Goal: Obtain resource: Obtain resource

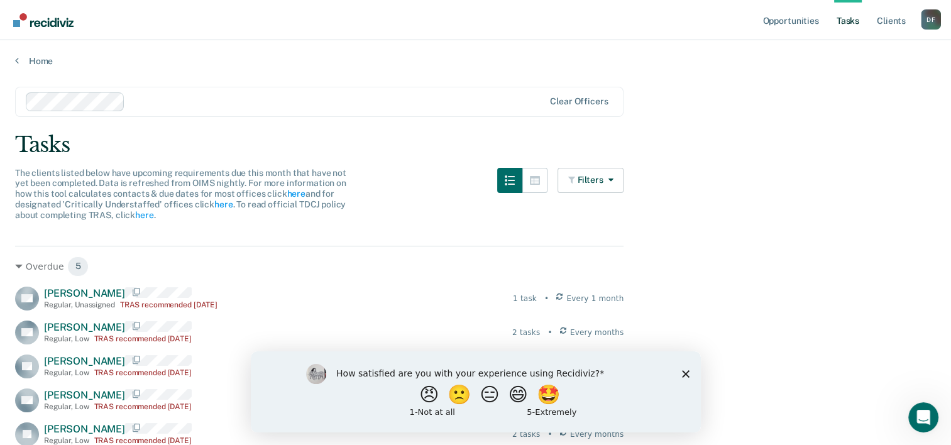
click at [851, 25] on link "Tasks" at bounding box center [848, 20] width 28 height 40
click at [52, 60] on link "Home" at bounding box center [475, 60] width 921 height 11
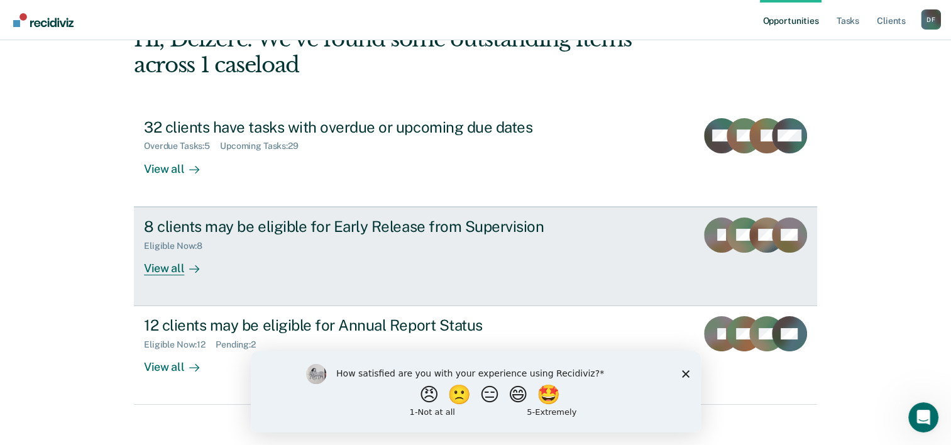
scroll to position [89, 0]
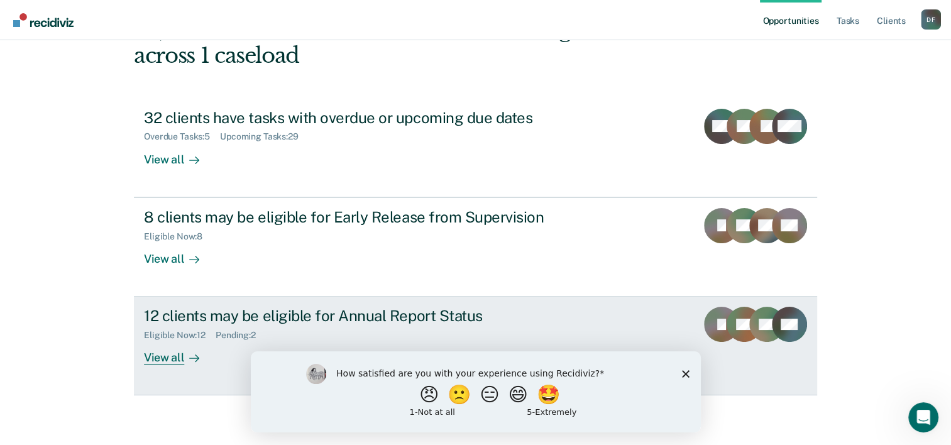
click at [177, 360] on div "View all" at bounding box center [179, 353] width 70 height 25
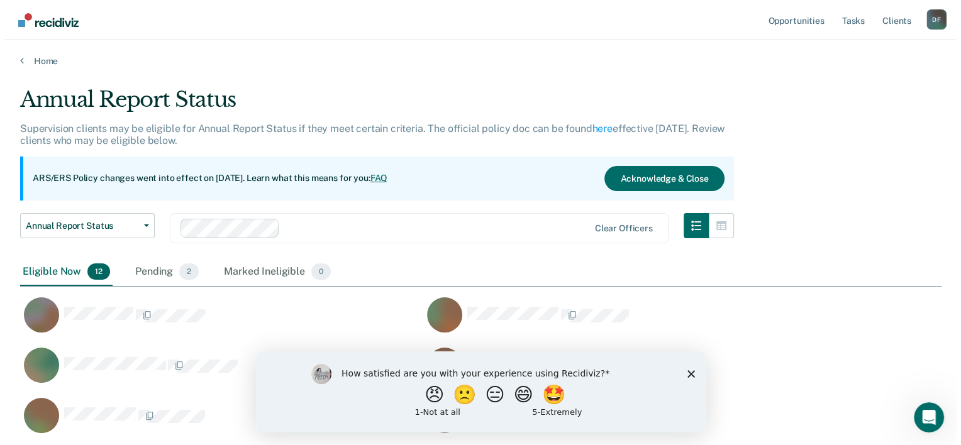
scroll to position [497, 911]
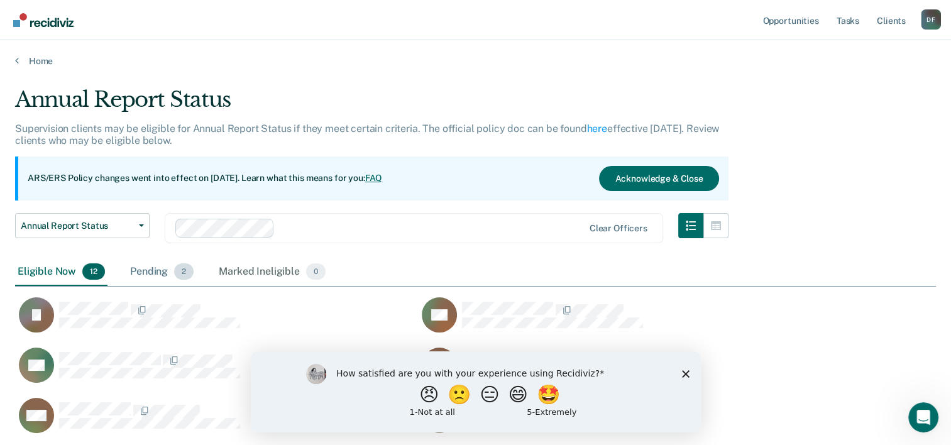
click at [156, 271] on div "Pending 2" at bounding box center [162, 272] width 69 height 28
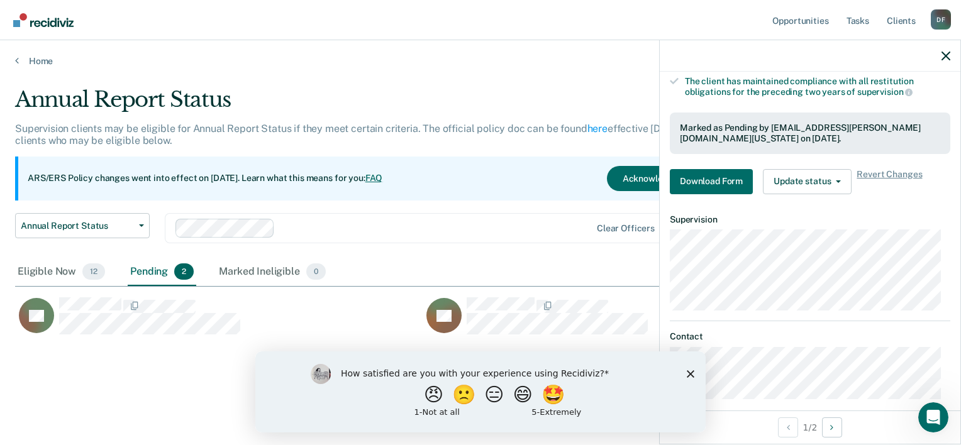
scroll to position [219, 0]
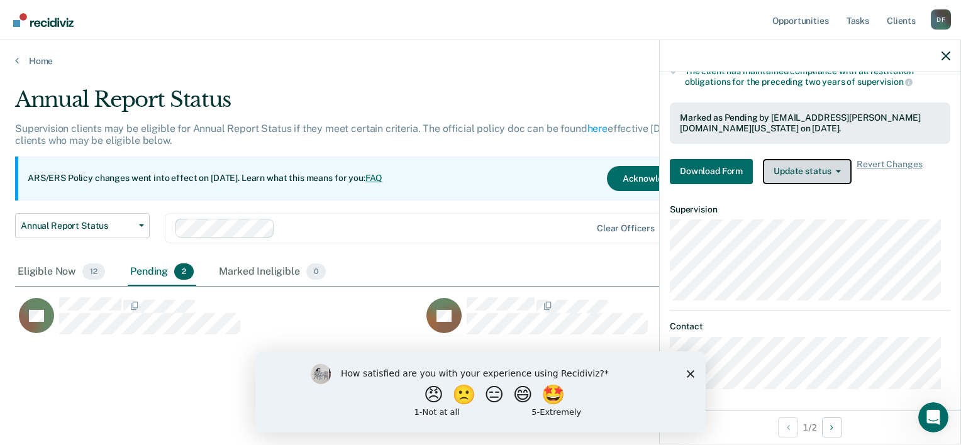
click at [783, 168] on button "Update status" at bounding box center [807, 171] width 89 height 25
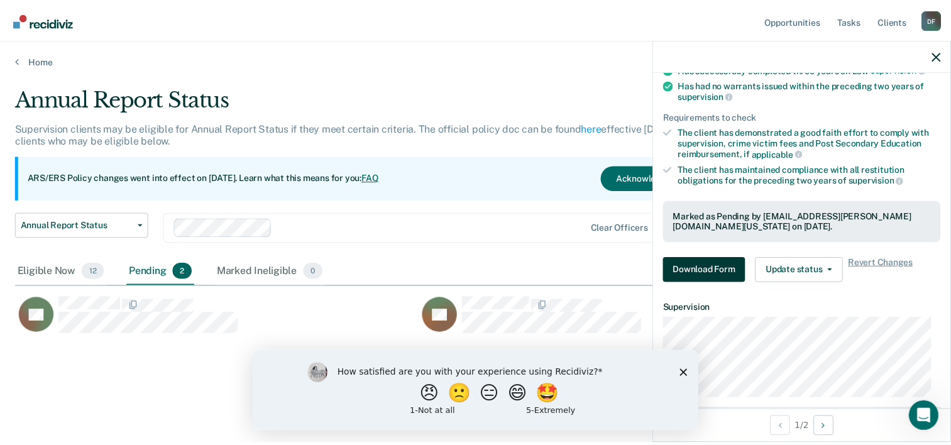
scroll to position [0, 0]
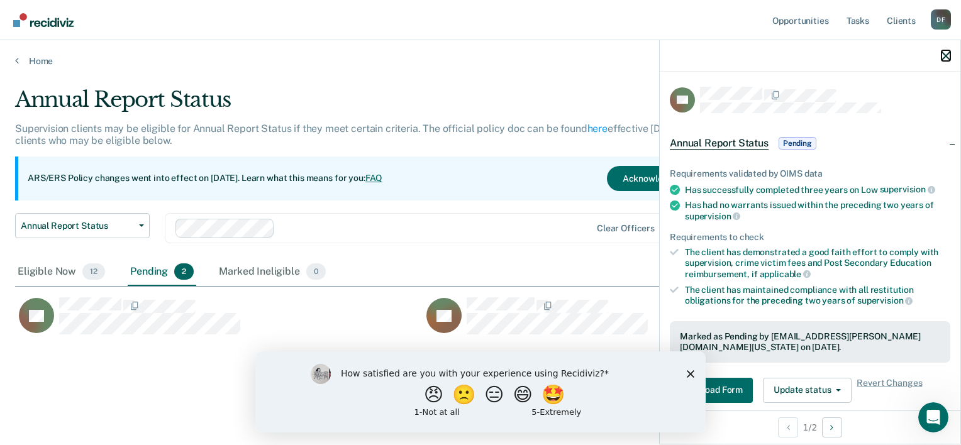
click at [945, 58] on icon "button" at bounding box center [945, 56] width 9 height 9
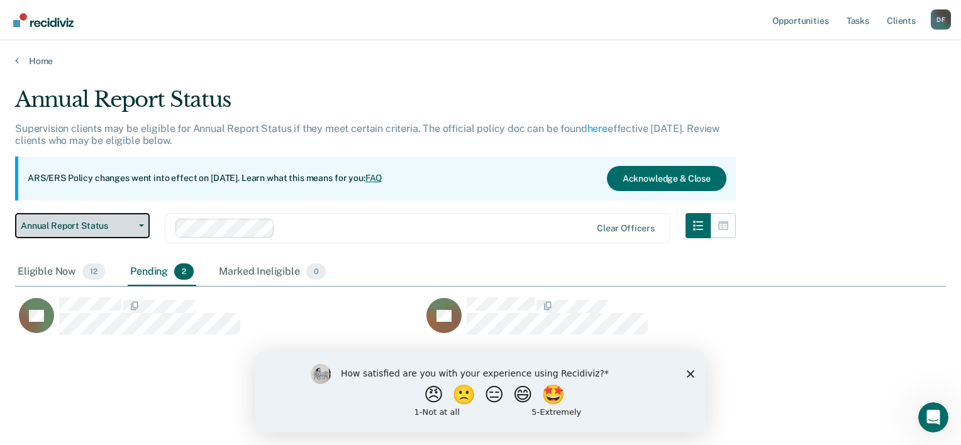
click at [41, 230] on button "Annual Report Status" at bounding box center [82, 225] width 135 height 25
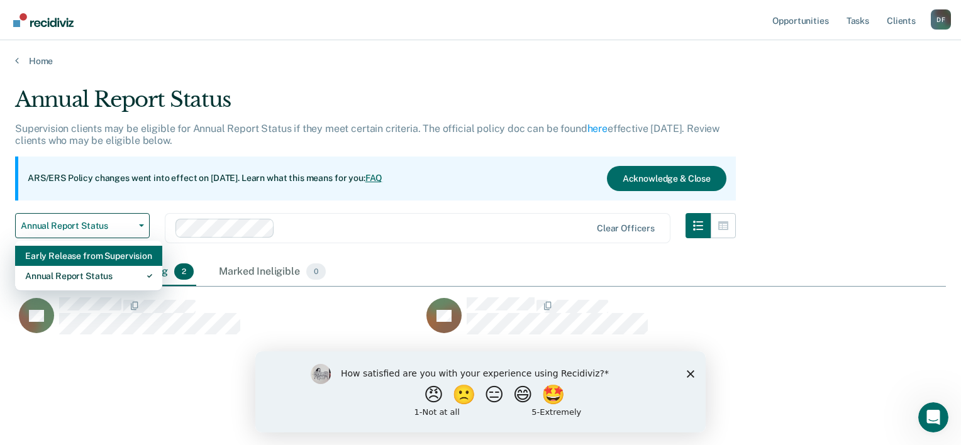
click at [52, 251] on div "Early Release from Supervision" at bounding box center [88, 256] width 127 height 20
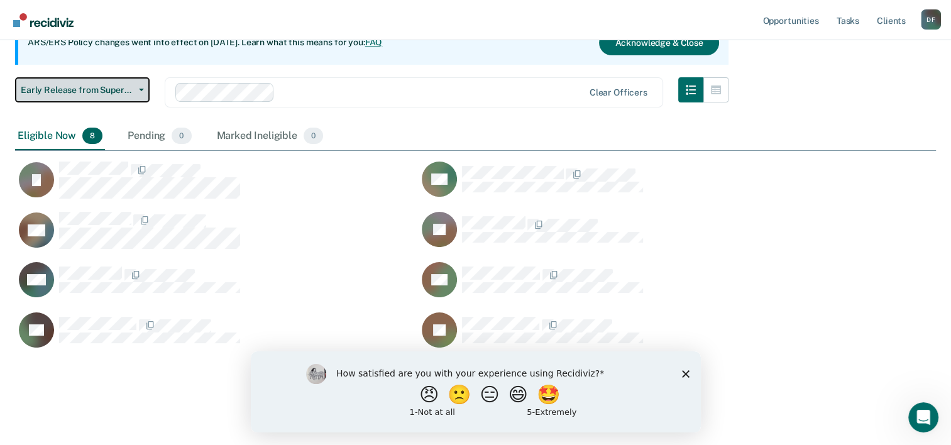
scroll to position [142, 0]
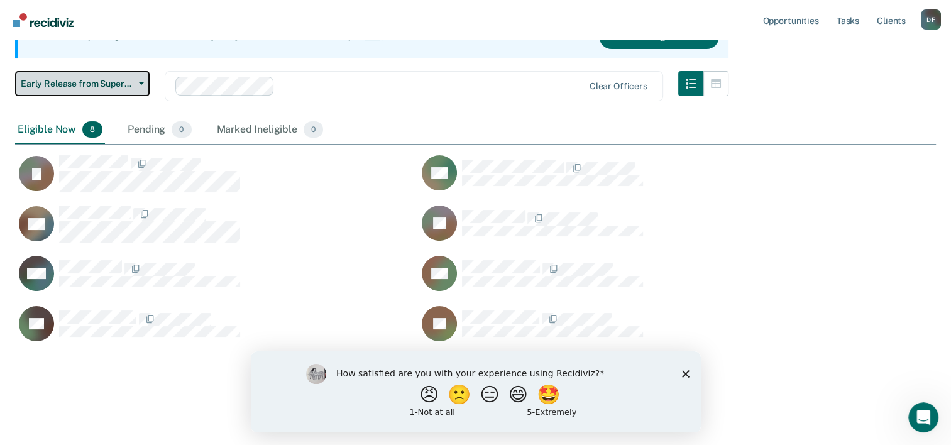
click at [139, 82] on icon "button" at bounding box center [141, 83] width 5 height 3
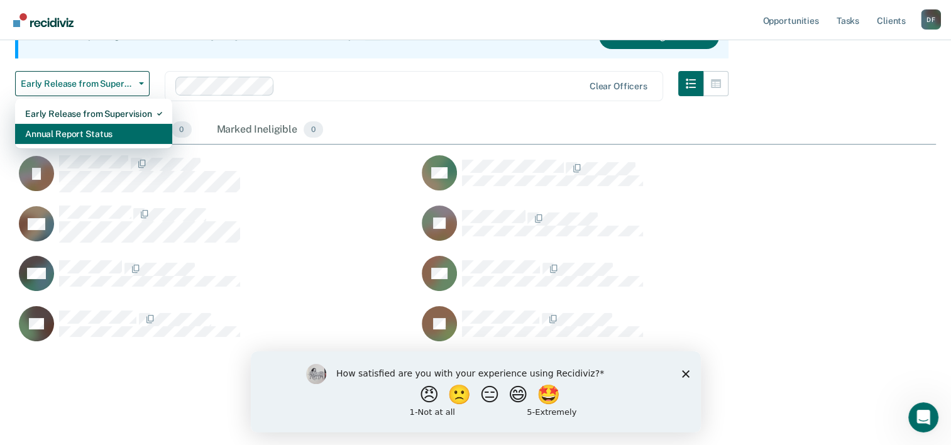
click at [108, 128] on div "Annual Report Status" at bounding box center [93, 134] width 137 height 20
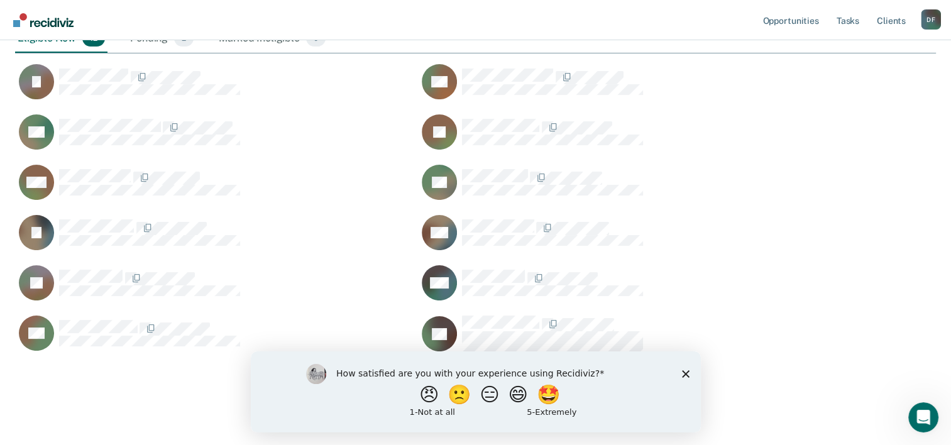
scroll to position [243, 0]
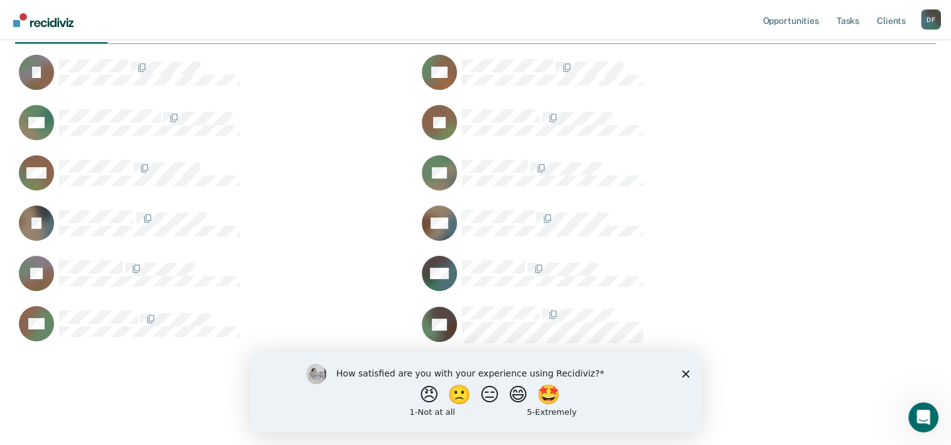
click at [683, 373] on icon "Close survey" at bounding box center [685, 374] width 8 height 8
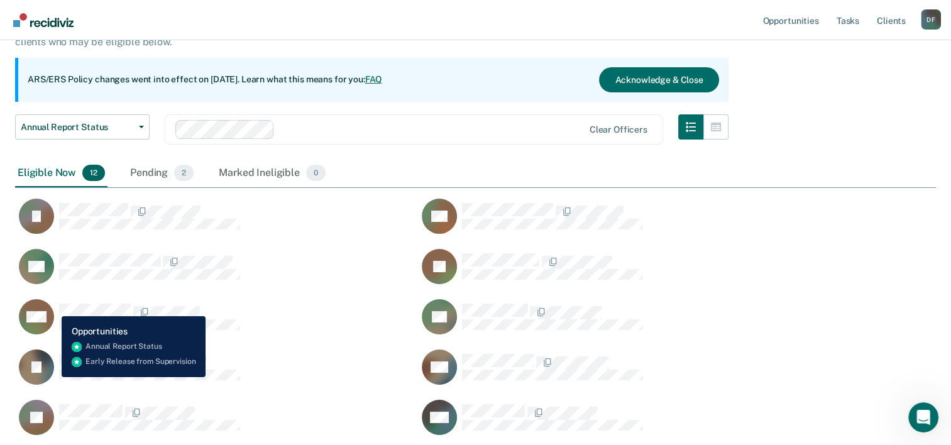
scroll to position [54, 0]
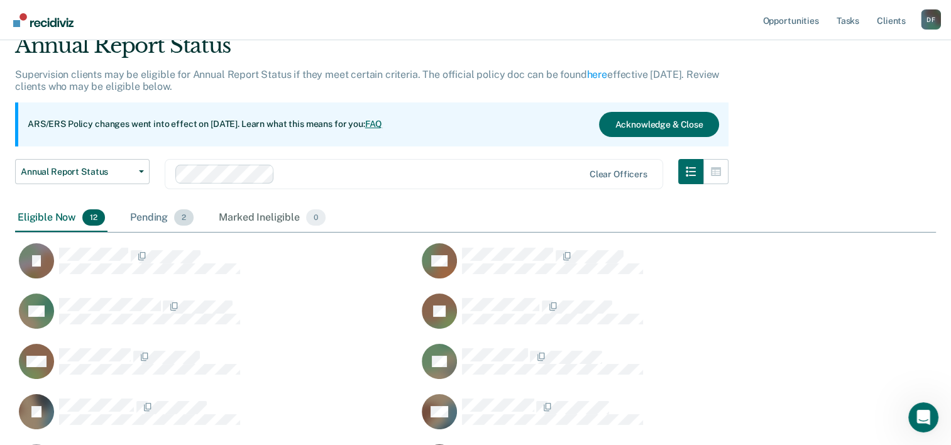
click at [150, 219] on div "Pending 2" at bounding box center [162, 218] width 69 height 28
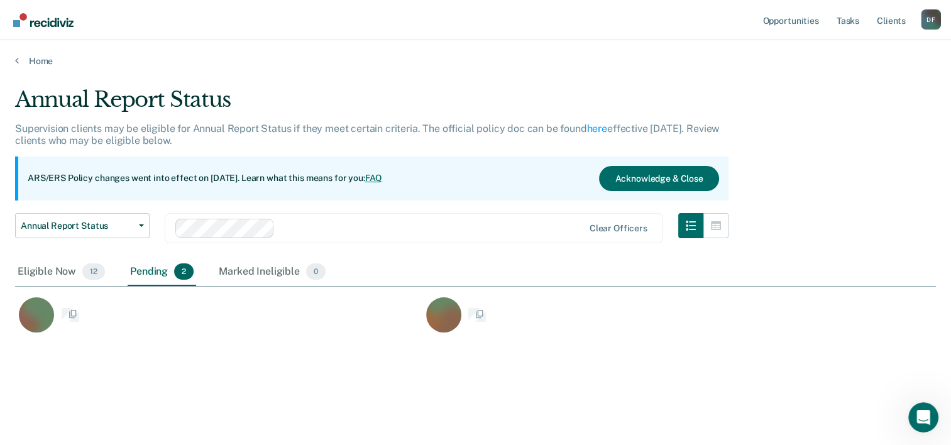
scroll to position [10, 10]
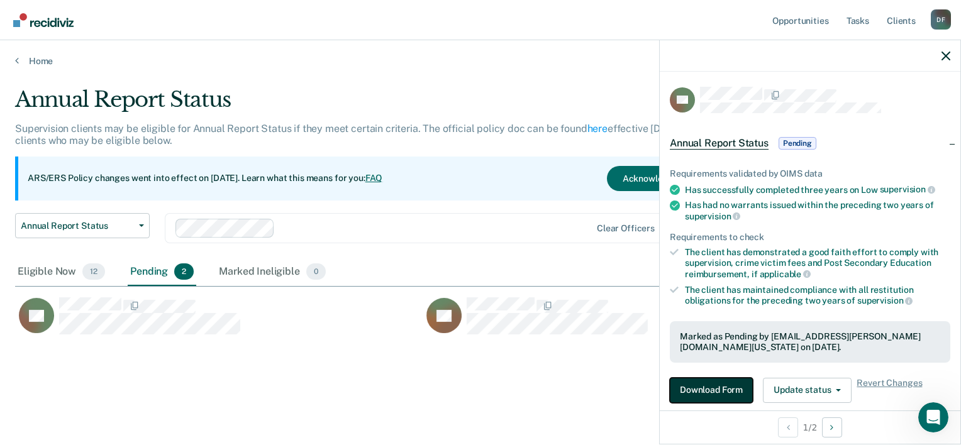
click at [710, 390] on button "Download Form" at bounding box center [711, 390] width 83 height 25
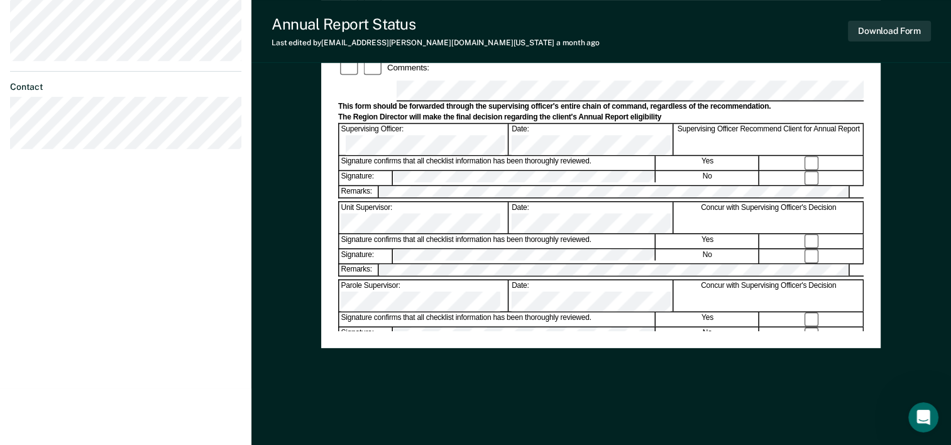
scroll to position [486, 0]
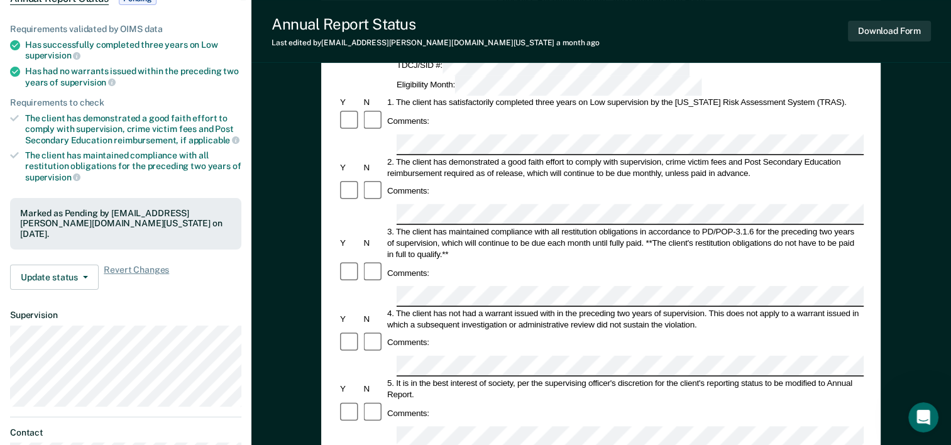
scroll to position [0, 0]
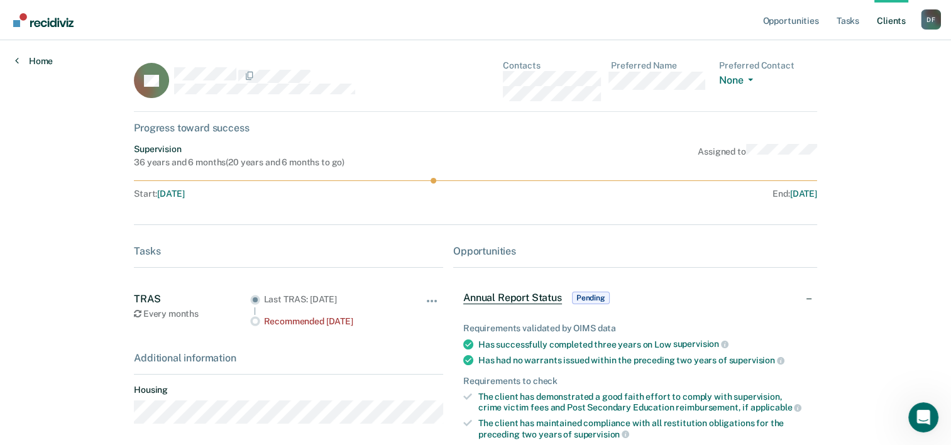
click at [29, 57] on link "Home" at bounding box center [34, 60] width 38 height 11
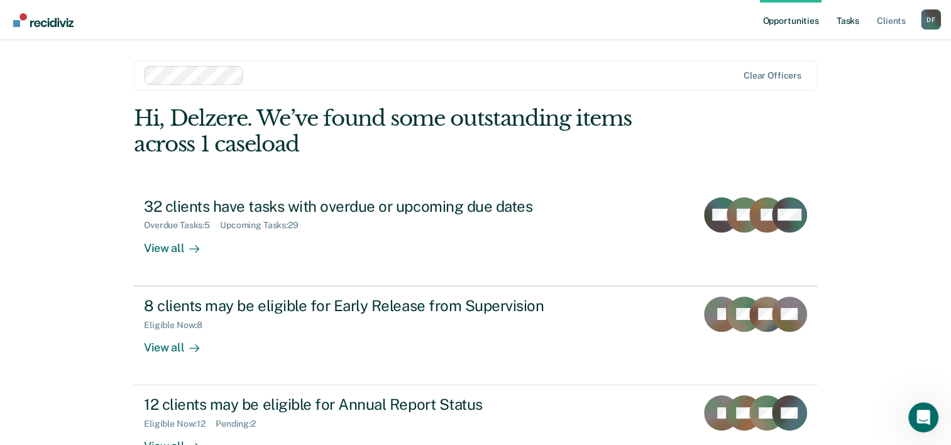
click at [846, 19] on link "Tasks" at bounding box center [848, 20] width 28 height 40
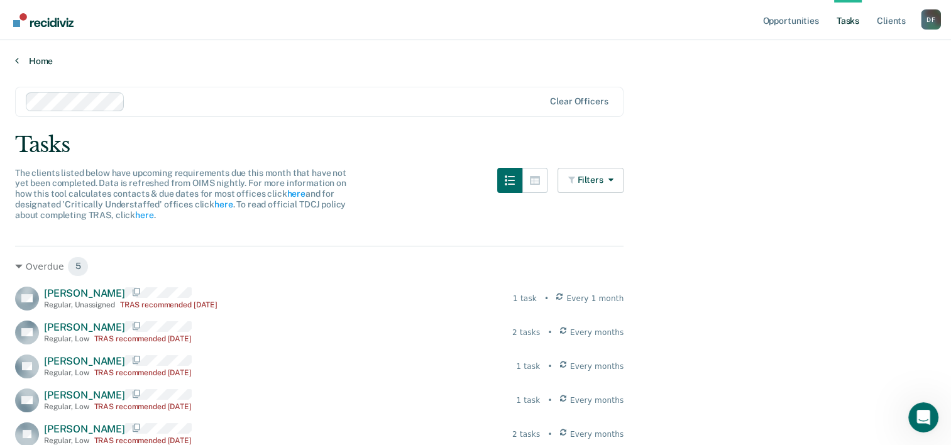
click at [43, 61] on link "Home" at bounding box center [475, 60] width 921 height 11
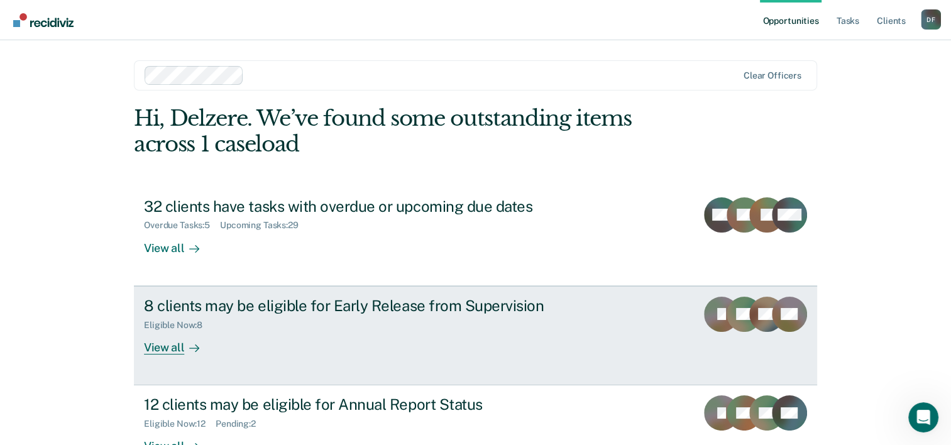
scroll to position [63, 0]
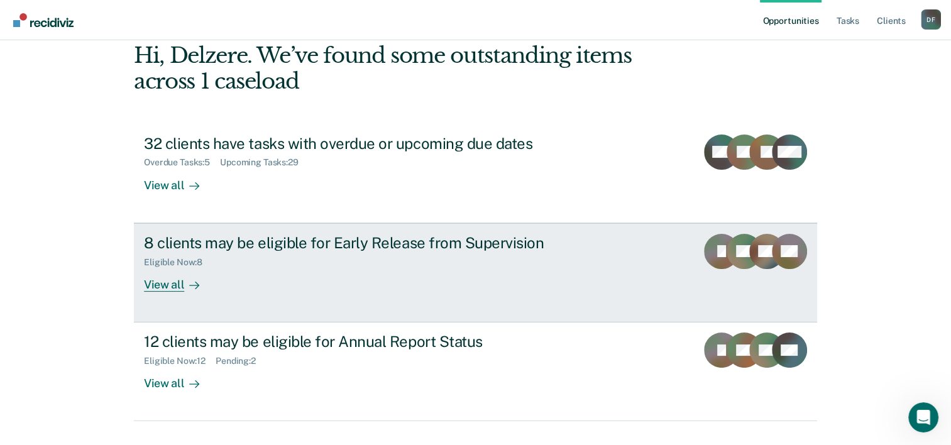
click at [357, 246] on div "8 clients may be eligible for Early Release from Supervision" at bounding box center [364, 243] width 441 height 18
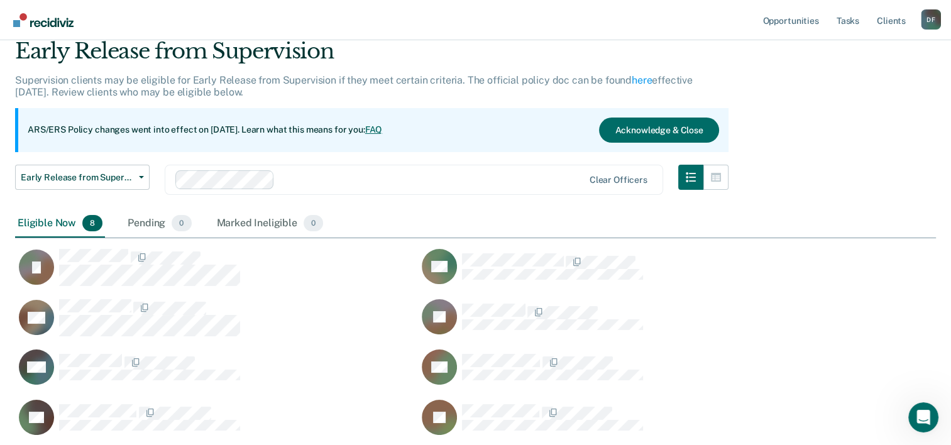
scroll to position [63, 0]
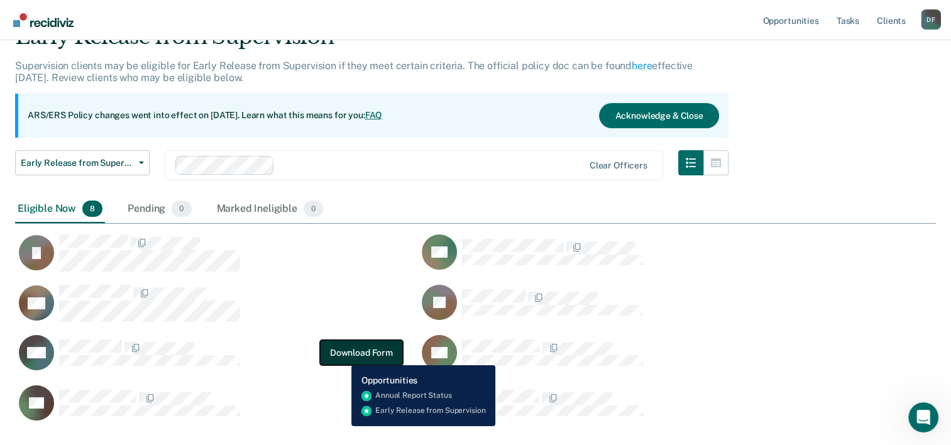
click at [342, 356] on button "Download Form" at bounding box center [361, 352] width 83 height 25
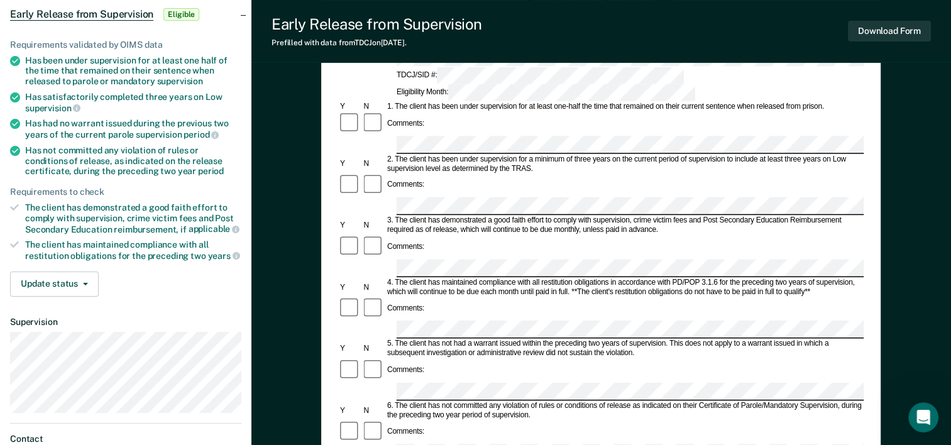
scroll to position [126, 0]
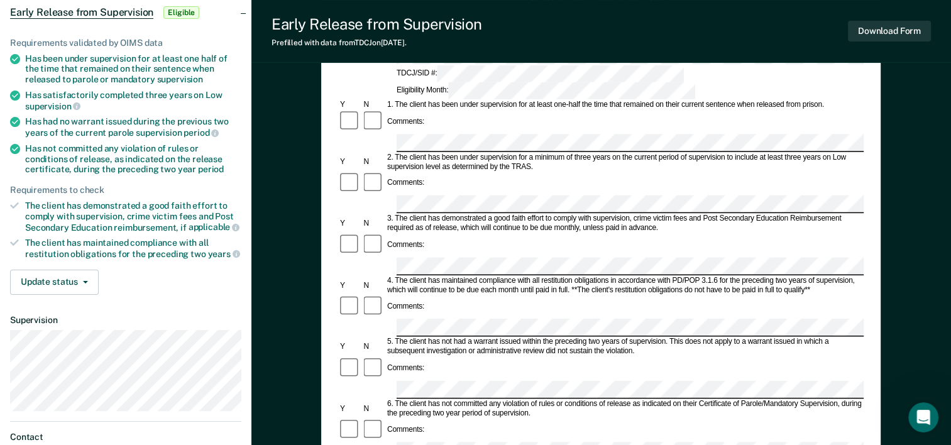
click at [12, 55] on icon at bounding box center [15, 59] width 10 height 10
click at [18, 56] on icon at bounding box center [15, 59] width 10 height 10
click at [15, 84] on ul "Requirements validated by OIMS data Has been under supervision for at least one…" at bounding box center [125, 149] width 231 height 222
click at [13, 94] on icon at bounding box center [15, 96] width 10 height 10
click at [13, 91] on icon at bounding box center [15, 96] width 10 height 10
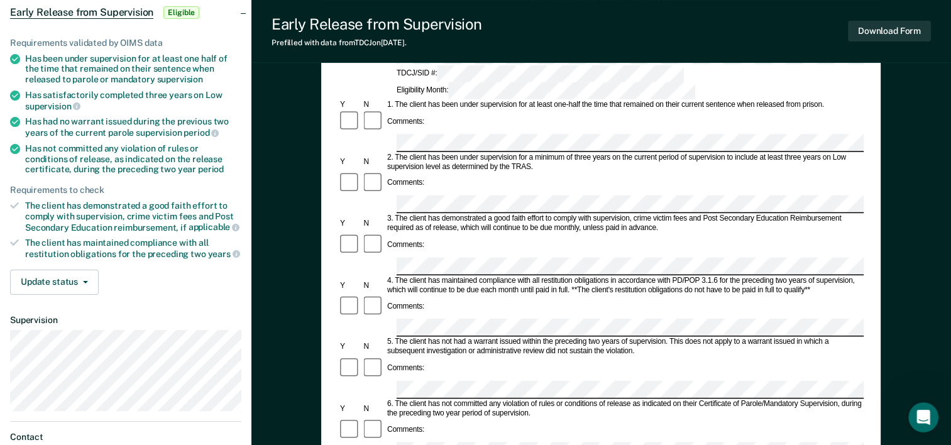
click at [18, 101] on li "Has satisfactorily completed three years on Low supervision" at bounding box center [125, 100] width 231 height 21
click at [10, 133] on li "Has had no warrant issued during the previous two years of the current parole s…" at bounding box center [125, 126] width 231 height 21
click at [13, 201] on icon at bounding box center [14, 205] width 9 height 9
click at [18, 238] on icon at bounding box center [14, 242] width 9 height 9
click at [55, 275] on button "Update status" at bounding box center [54, 282] width 89 height 25
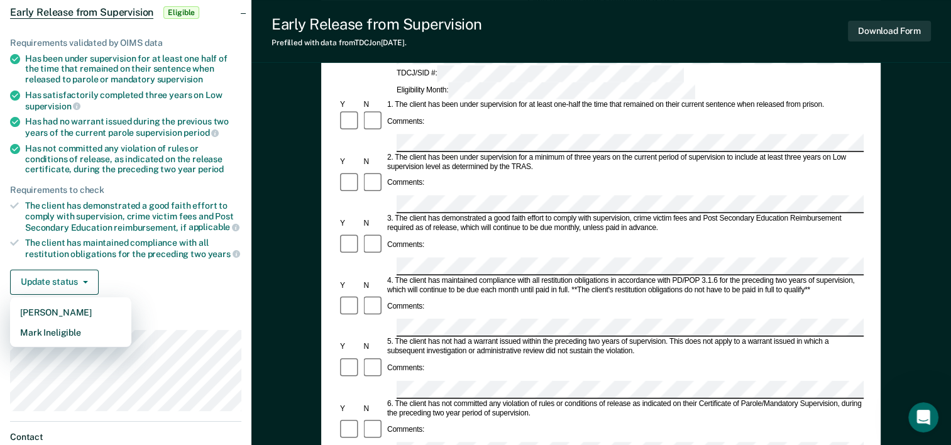
click at [143, 271] on div "Update status [PERSON_NAME] Mark Ineligible" at bounding box center [125, 282] width 231 height 25
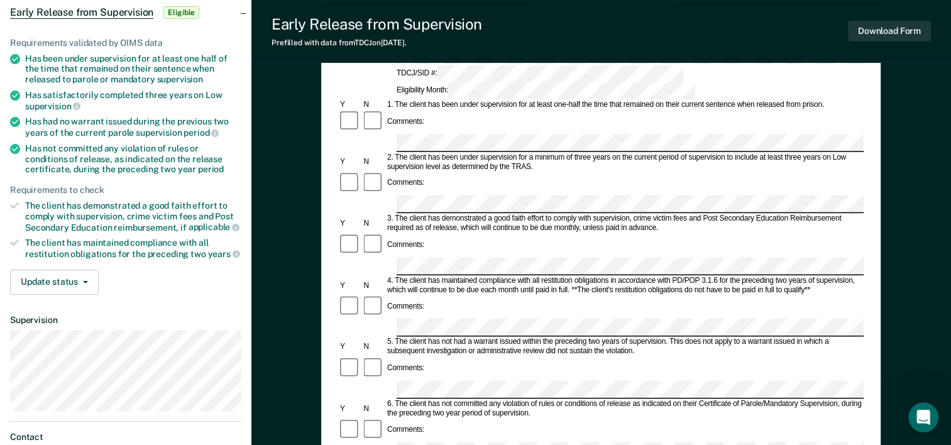
click at [199, 289] on div "Update status [PERSON_NAME] Mark Ineligible" at bounding box center [125, 282] width 231 height 25
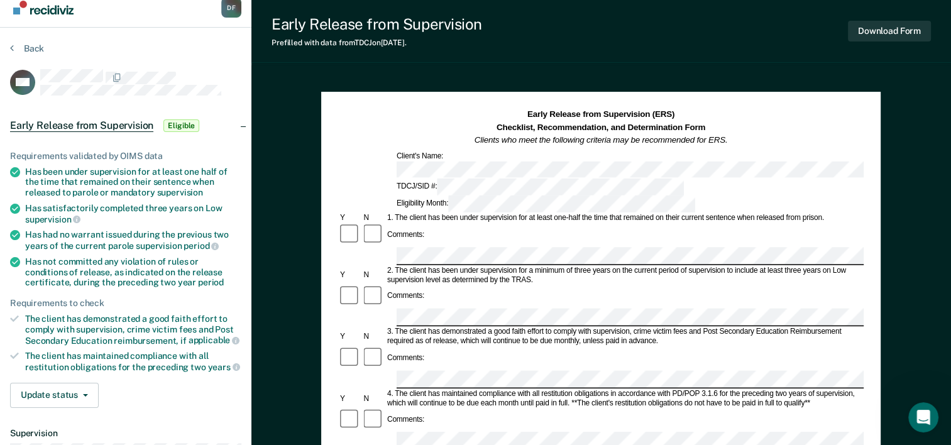
scroll to position [0, 0]
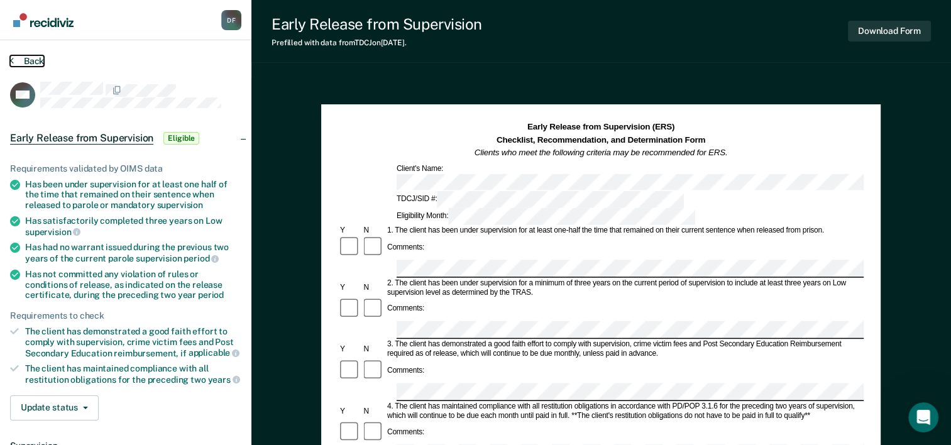
click at [29, 57] on button "Back" at bounding box center [27, 60] width 34 height 11
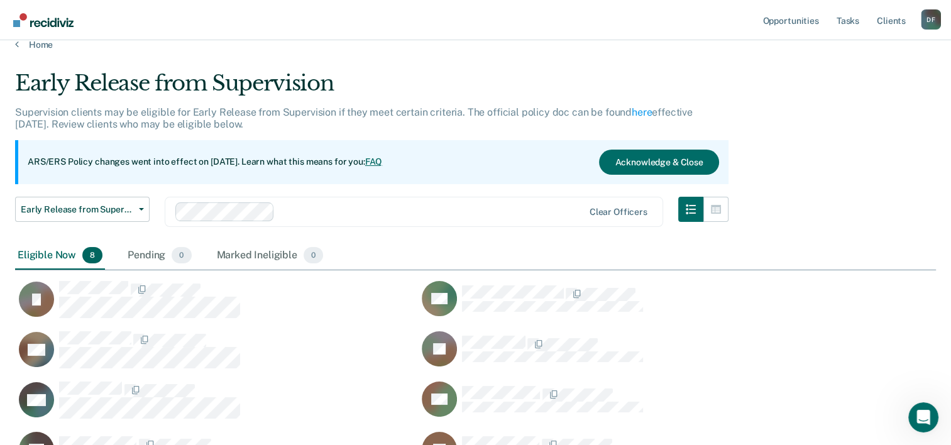
scroll to position [396, 911]
click at [101, 212] on span "Early Release from Supervision" at bounding box center [77, 209] width 113 height 11
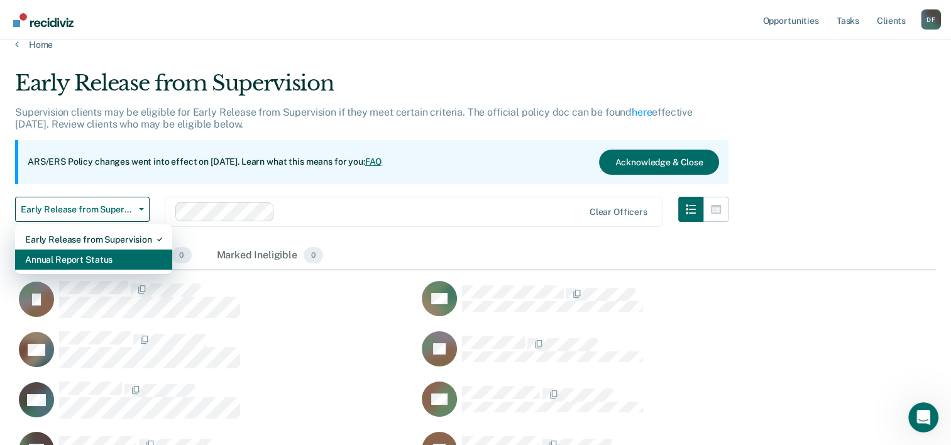
click at [103, 260] on div "Annual Report Status" at bounding box center [93, 260] width 137 height 20
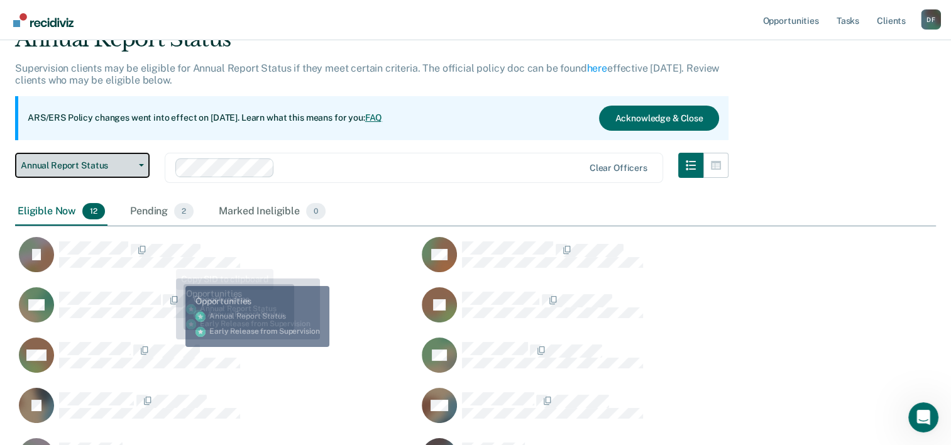
scroll to position [54, 0]
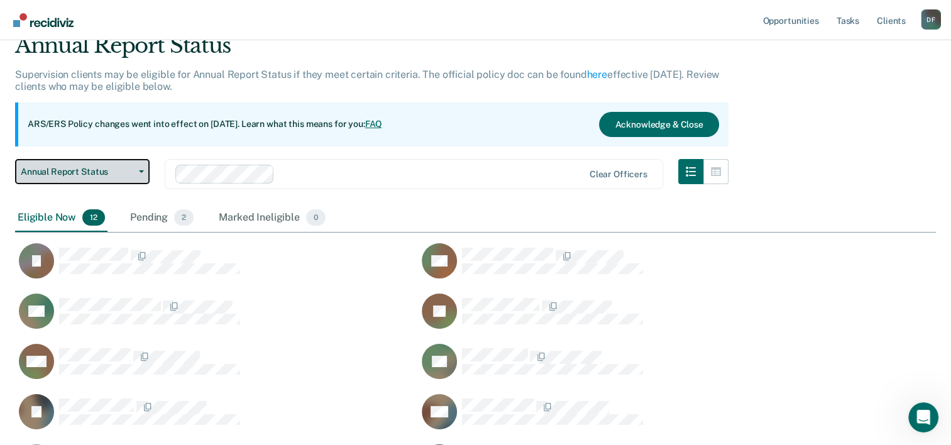
click at [48, 179] on button "Annual Report Status" at bounding box center [82, 171] width 135 height 25
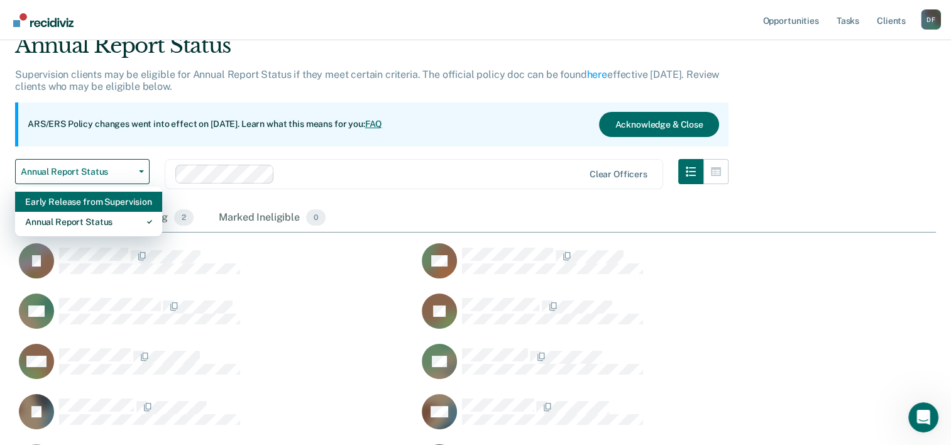
click at [58, 204] on div "Early Release from Supervision" at bounding box center [88, 202] width 127 height 20
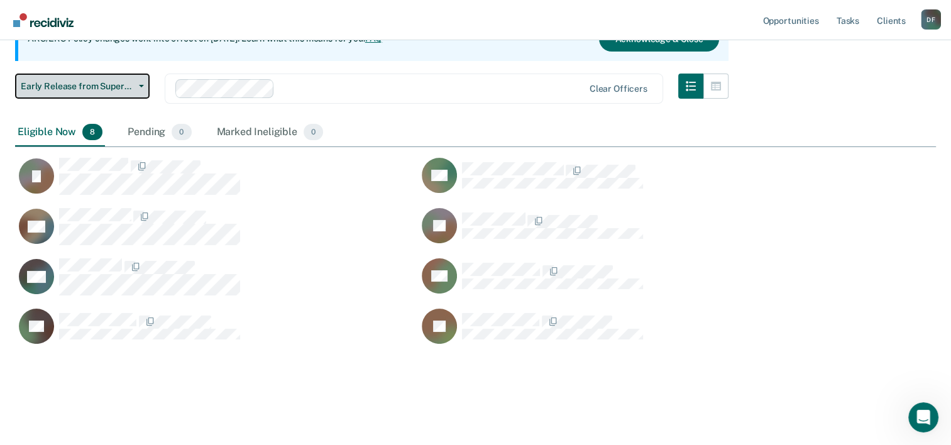
scroll to position [142, 0]
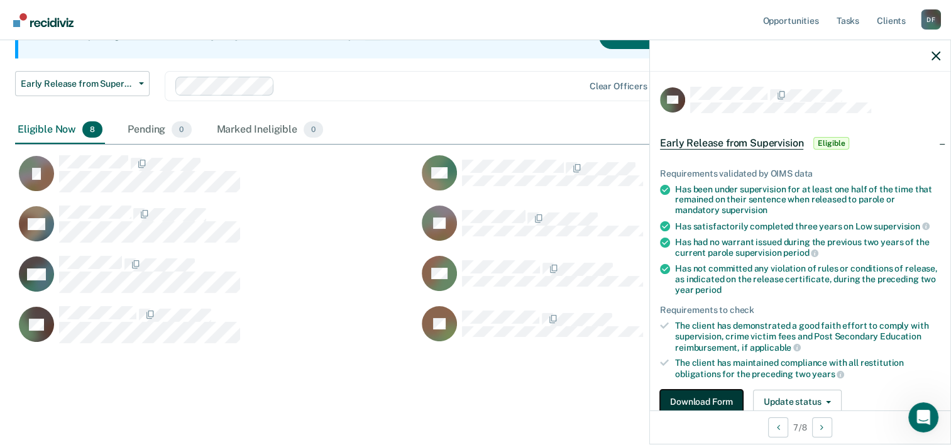
click at [701, 400] on button "Download Form" at bounding box center [701, 402] width 83 height 25
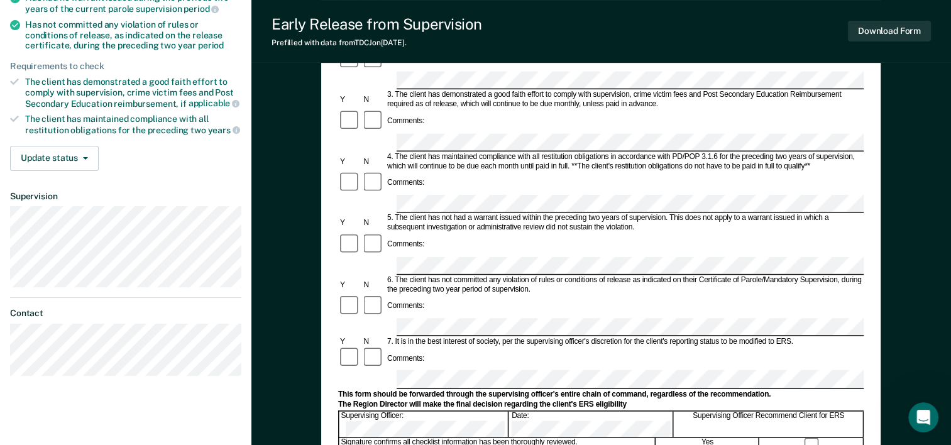
scroll to position [251, 0]
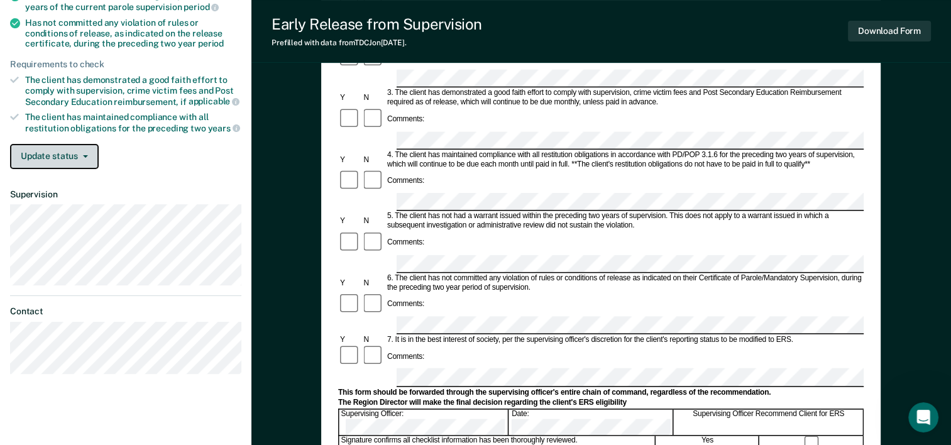
click at [36, 149] on button "Update status" at bounding box center [54, 156] width 89 height 25
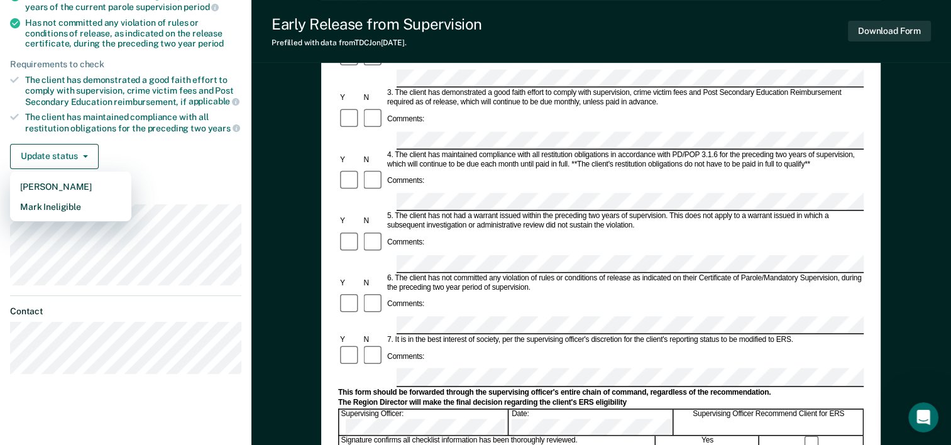
click at [155, 158] on div "Update status [PERSON_NAME] Mark Ineligible" at bounding box center [125, 156] width 231 height 25
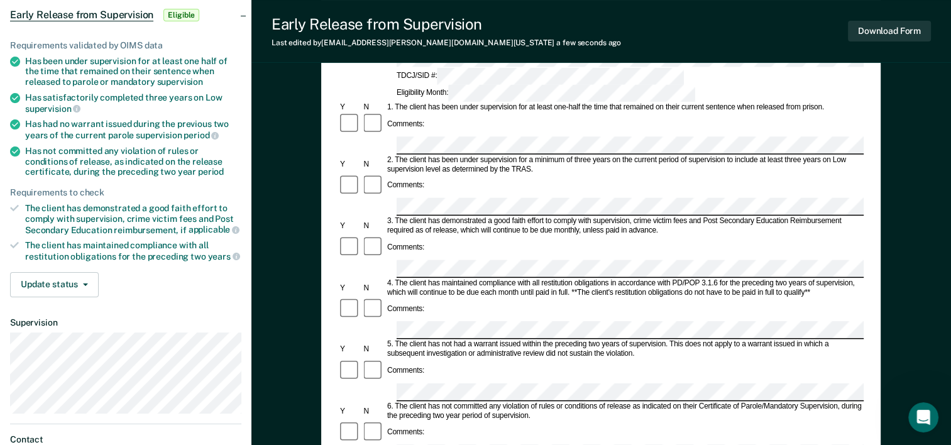
scroll to position [109, 0]
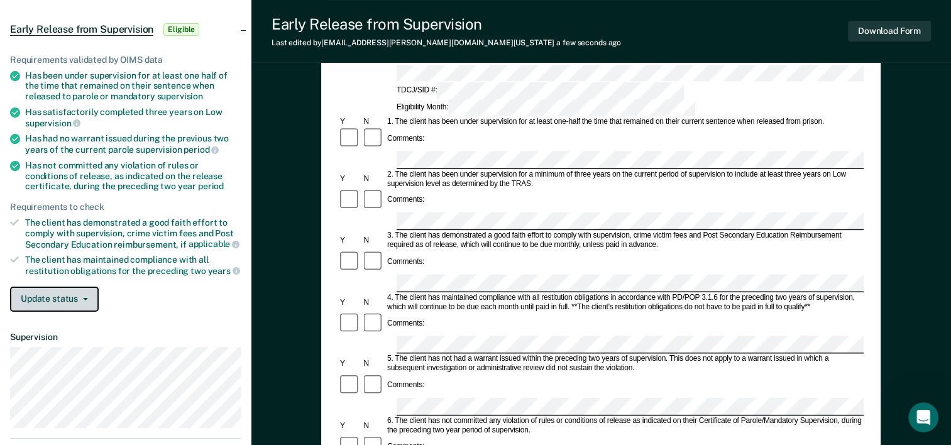
click at [51, 297] on button "Update status" at bounding box center [54, 299] width 89 height 25
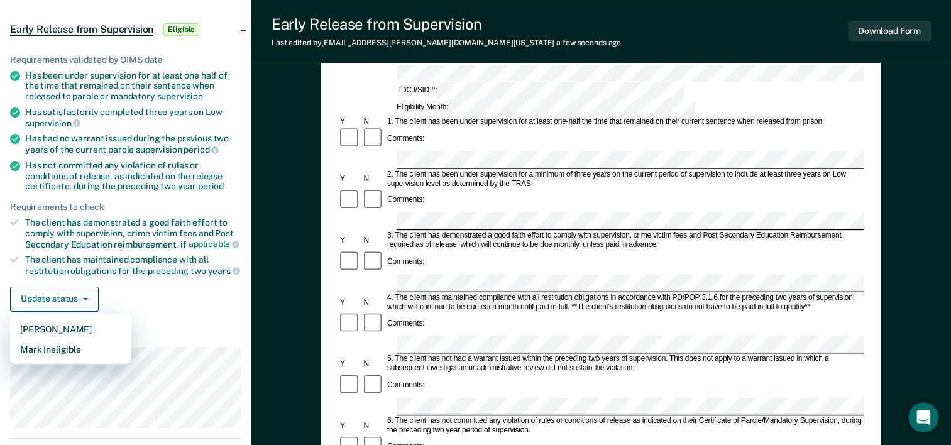
click at [174, 287] on div "Update status [PERSON_NAME] Mark Ineligible" at bounding box center [125, 299] width 231 height 25
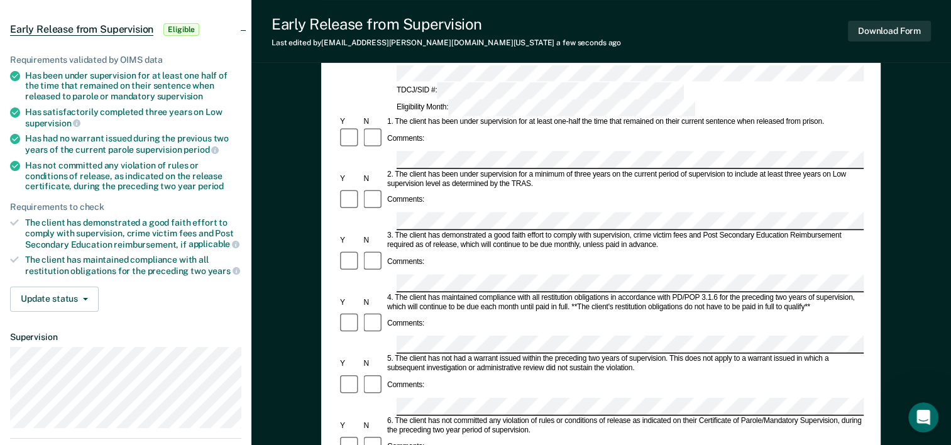
click at [184, 30] on span "Eligible" at bounding box center [181, 29] width 36 height 13
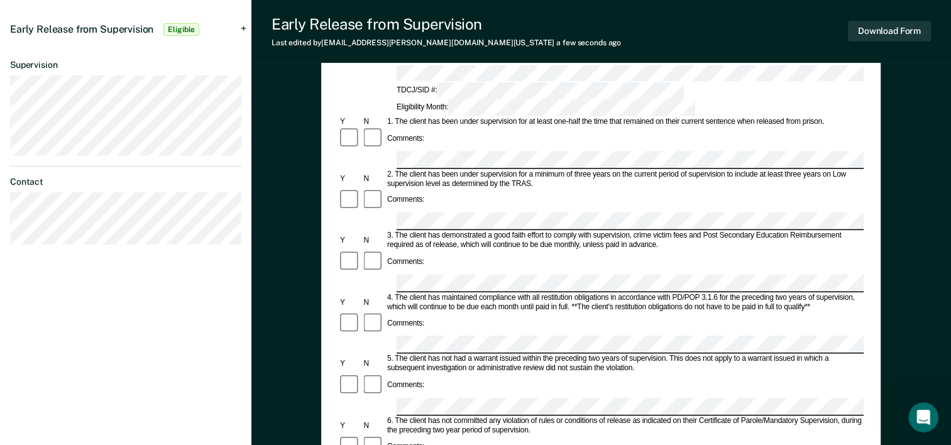
click at [184, 30] on span "Eligible" at bounding box center [181, 29] width 36 height 13
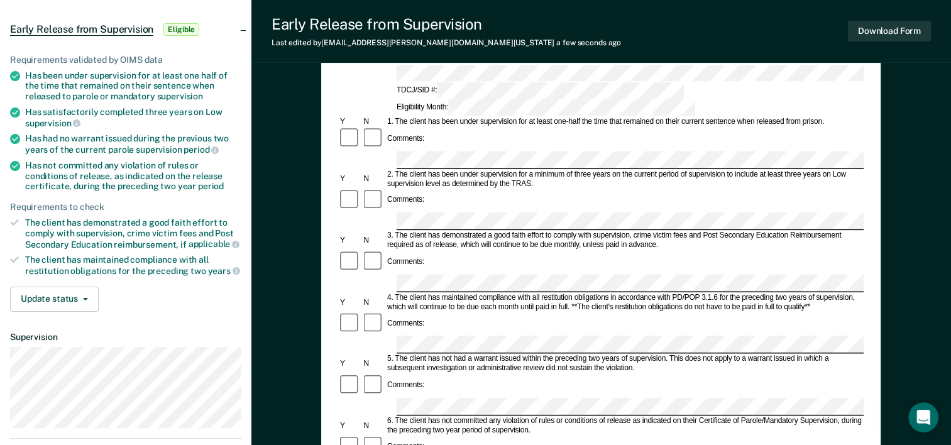
click at [14, 110] on icon at bounding box center [15, 113] width 10 height 10
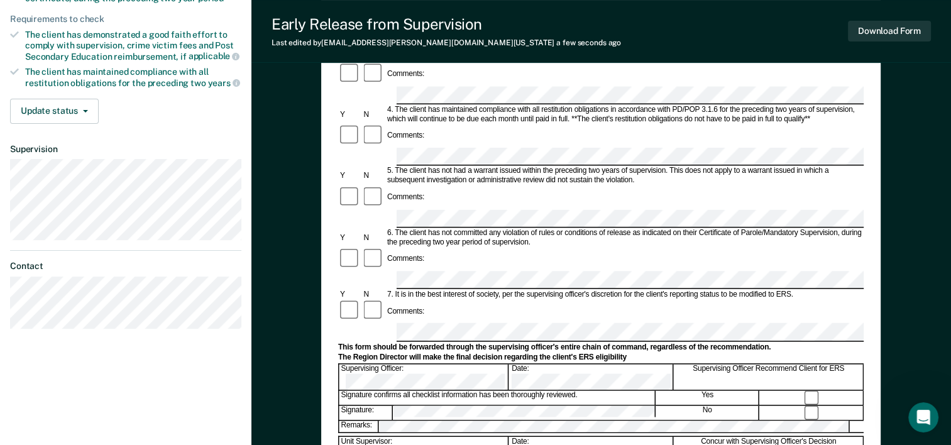
scroll to position [297, 0]
click at [905, 33] on button "Download Form" at bounding box center [889, 31] width 83 height 21
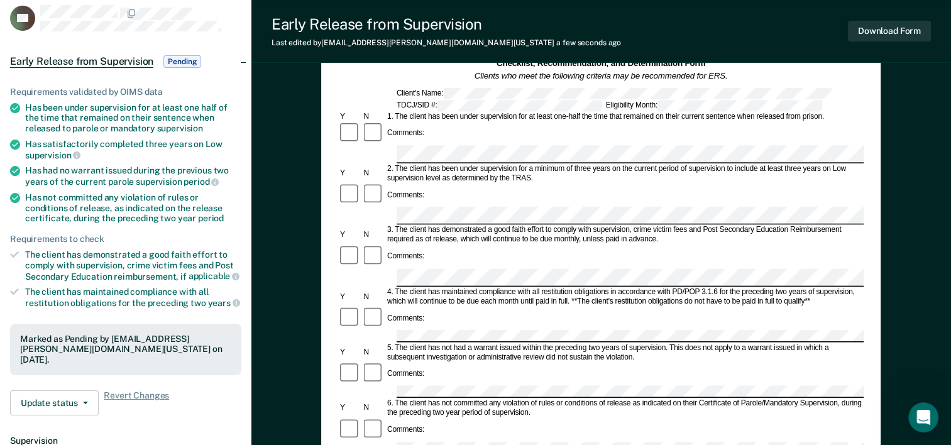
scroll to position [63, 0]
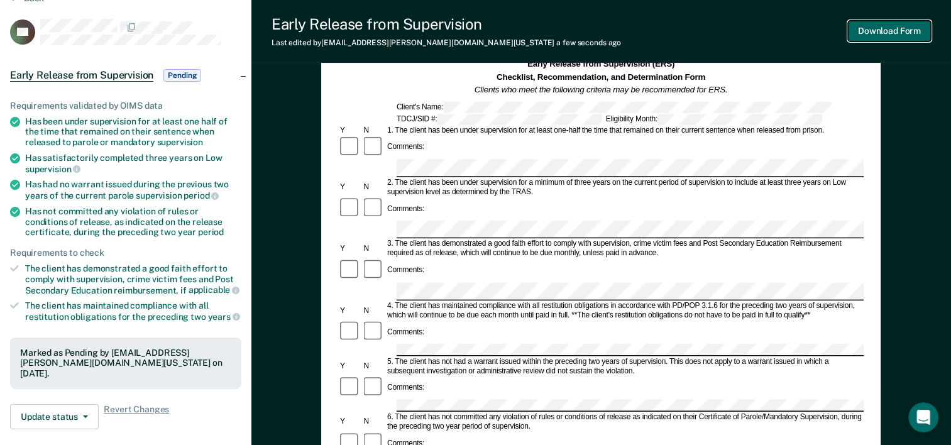
click at [893, 33] on button "Download Form" at bounding box center [889, 31] width 83 height 21
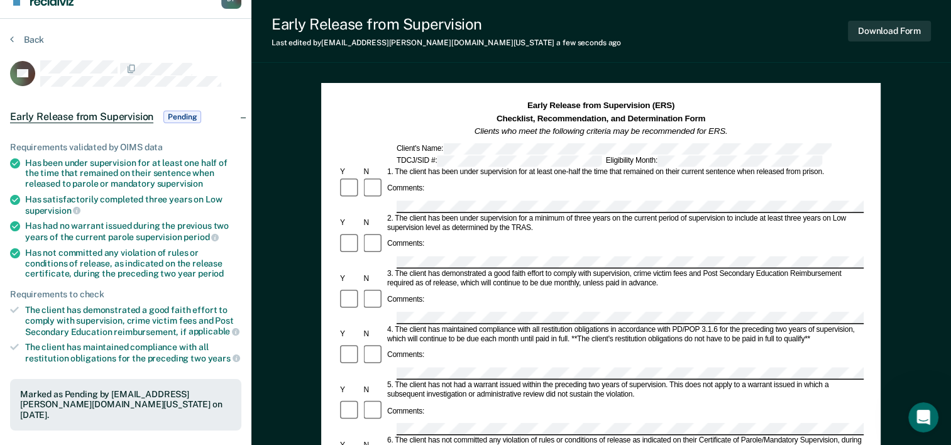
scroll to position [0, 0]
